Goal: Find contact information: Find contact information

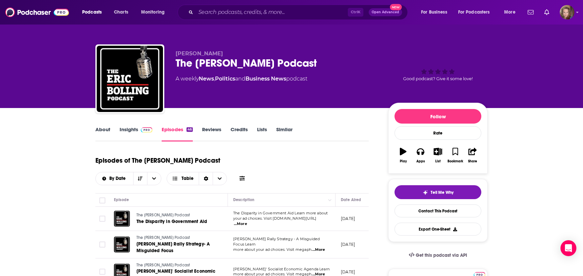
click at [131, 130] on link "Insights" at bounding box center [136, 133] width 33 height 15
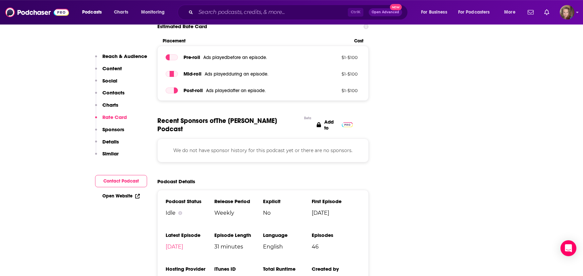
scroll to position [801, 0]
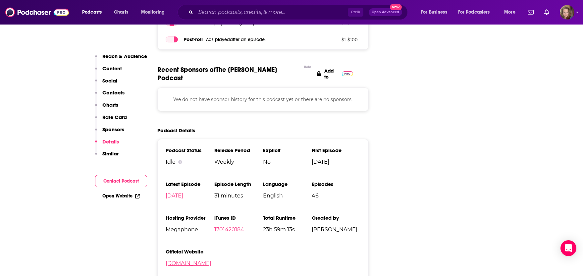
click at [184, 260] on link "[DOMAIN_NAME]" at bounding box center [189, 263] width 46 height 6
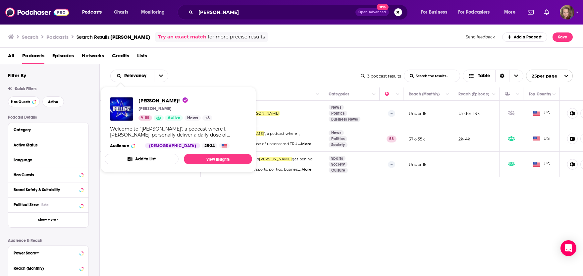
click at [122, 141] on div "[PERSON_NAME]! [PERSON_NAME] 58 Active News + 3 Welcome to "[PERSON_NAME]", a p…" at bounding box center [178, 123] width 147 height 62
click at [122, 115] on img "Bolling!" at bounding box center [121, 108] width 23 height 23
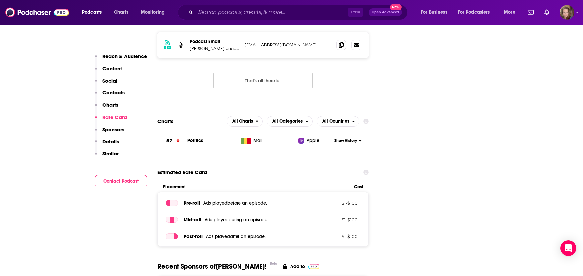
scroll to position [790, 0]
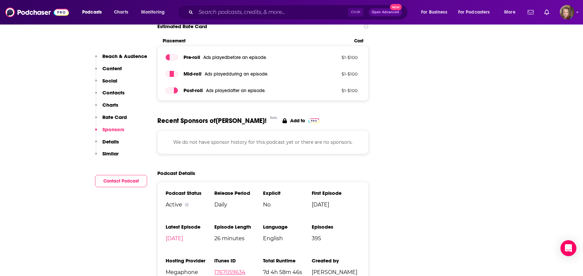
click at [233, 269] on link "1767059634" at bounding box center [229, 272] width 31 height 6
